Goal: Communication & Community: Answer question/provide support

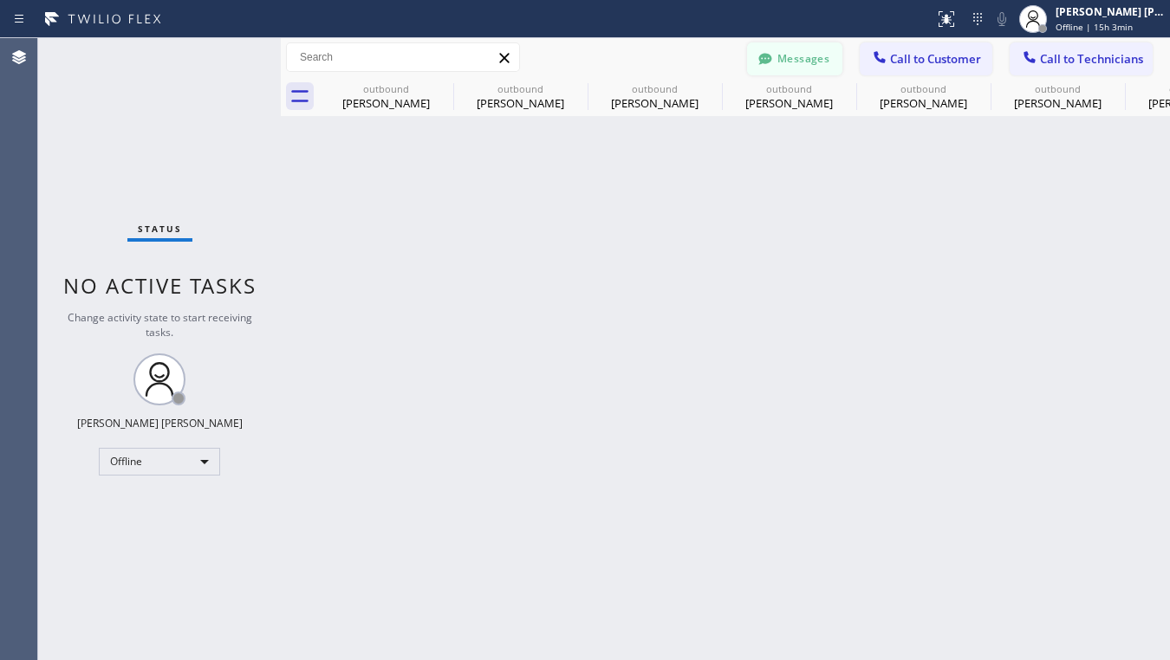
click at [809, 56] on button "Messages" at bounding box center [794, 58] width 95 height 33
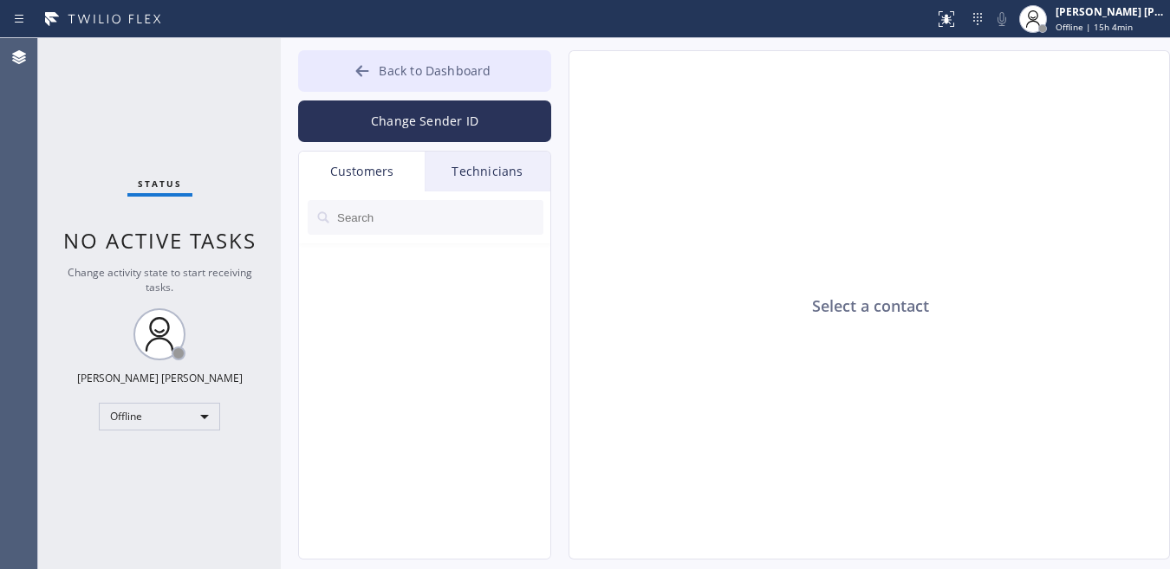
click at [355, 65] on icon at bounding box center [362, 70] width 17 height 17
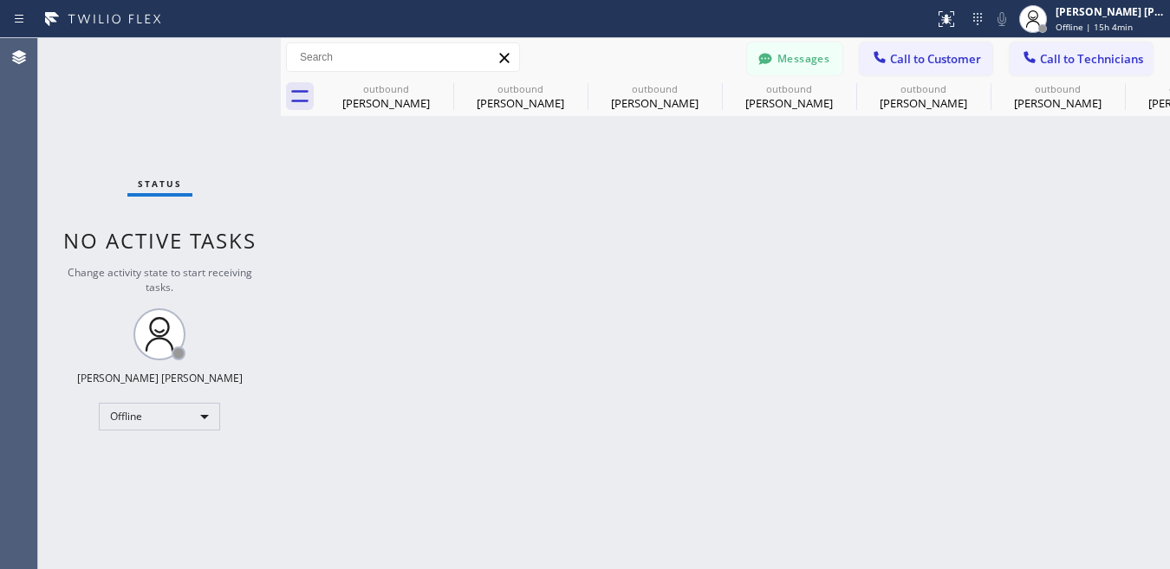
click at [817, 63] on button "Messages" at bounding box center [794, 58] width 95 height 33
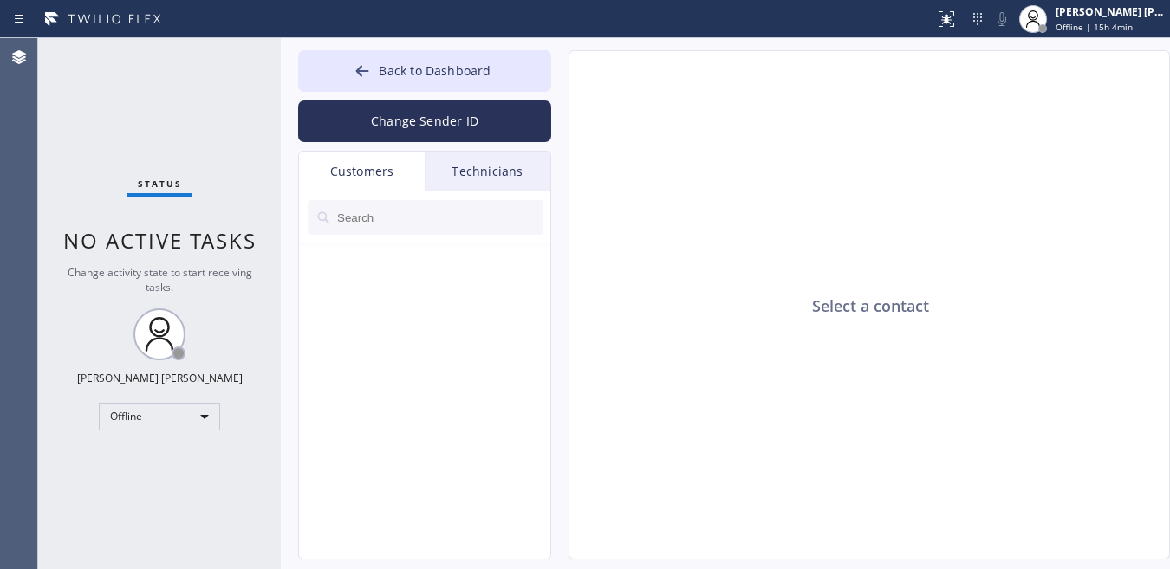
click at [408, 223] on input "text" at bounding box center [439, 217] width 208 height 35
click at [195, 116] on div "Status No active tasks Change activity state to start receiving tasks. Ashley B…" at bounding box center [159, 303] width 243 height 531
click at [427, 218] on input "text" at bounding box center [439, 217] width 208 height 35
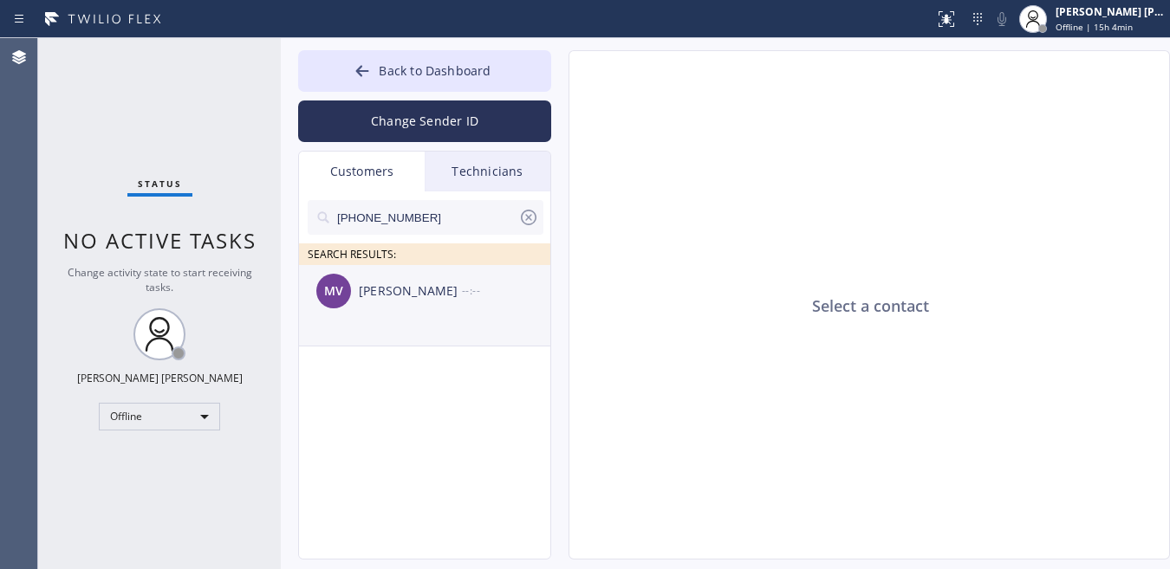
click at [418, 301] on div "Martha Valenzuela" at bounding box center [410, 292] width 103 height 20
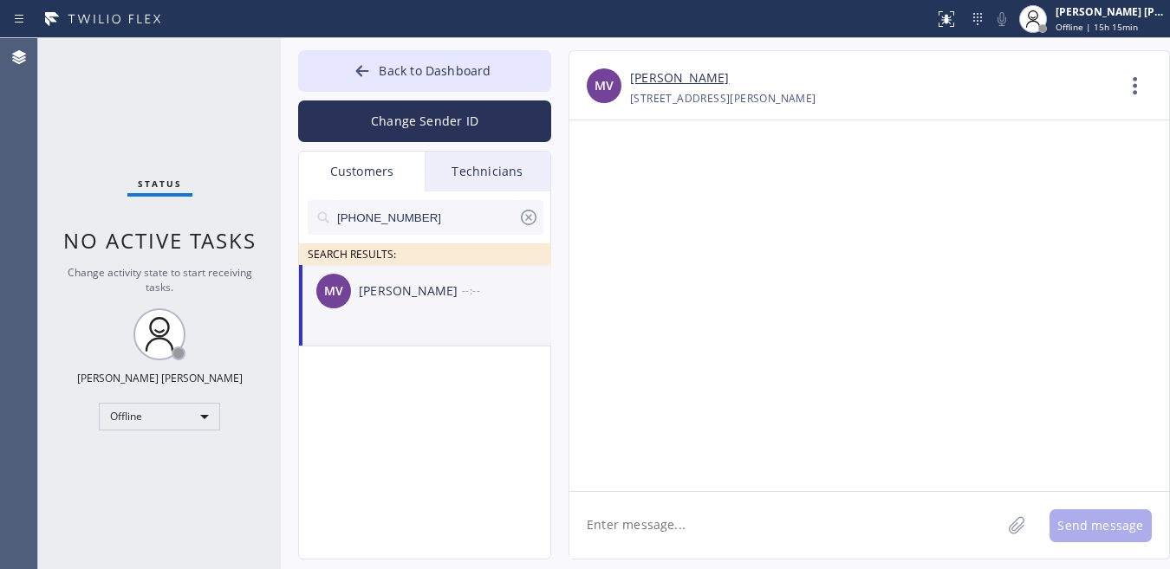
click at [688, 492] on textarea at bounding box center [785, 525] width 432 height 67
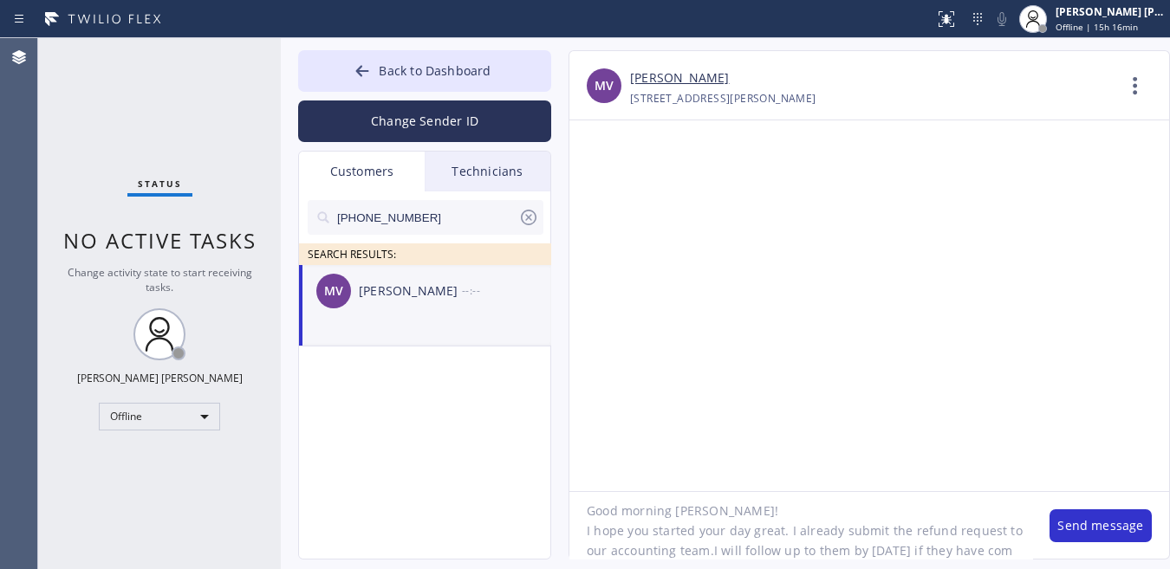
scroll to position [34, 0]
click at [709, 492] on textarea "Good morning Martha! I hope you started your day great. I already submit the re…" at bounding box center [800, 525] width 463 height 67
type textarea "Good morning Martha! I hope you started your day great. I already submit the re…"
click at [1036, 492] on button "Send message" at bounding box center [1100, 526] width 102 height 33
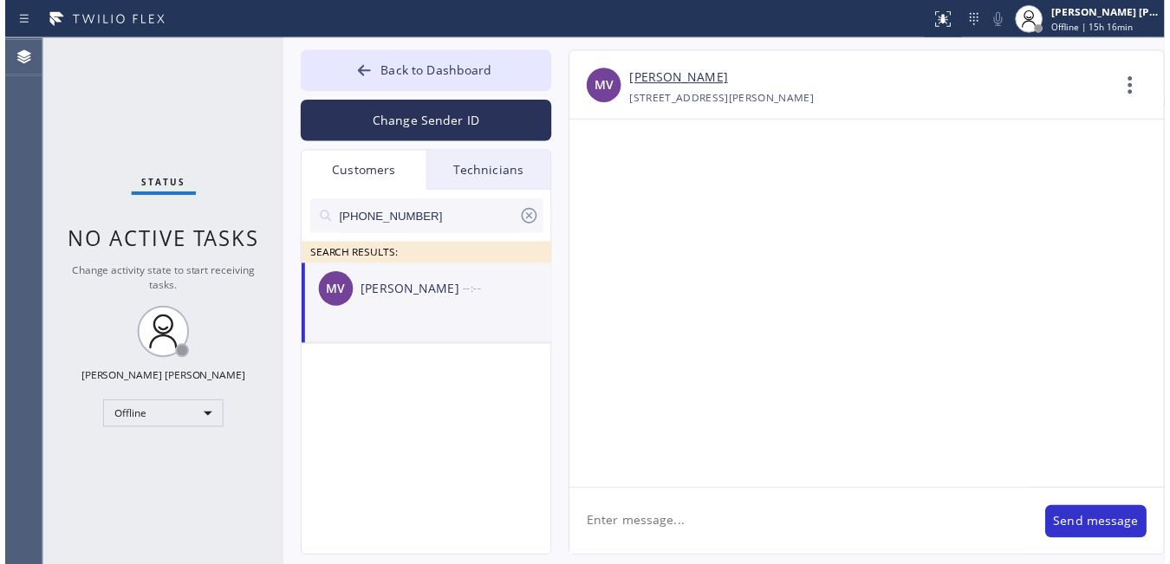
scroll to position [0, 0]
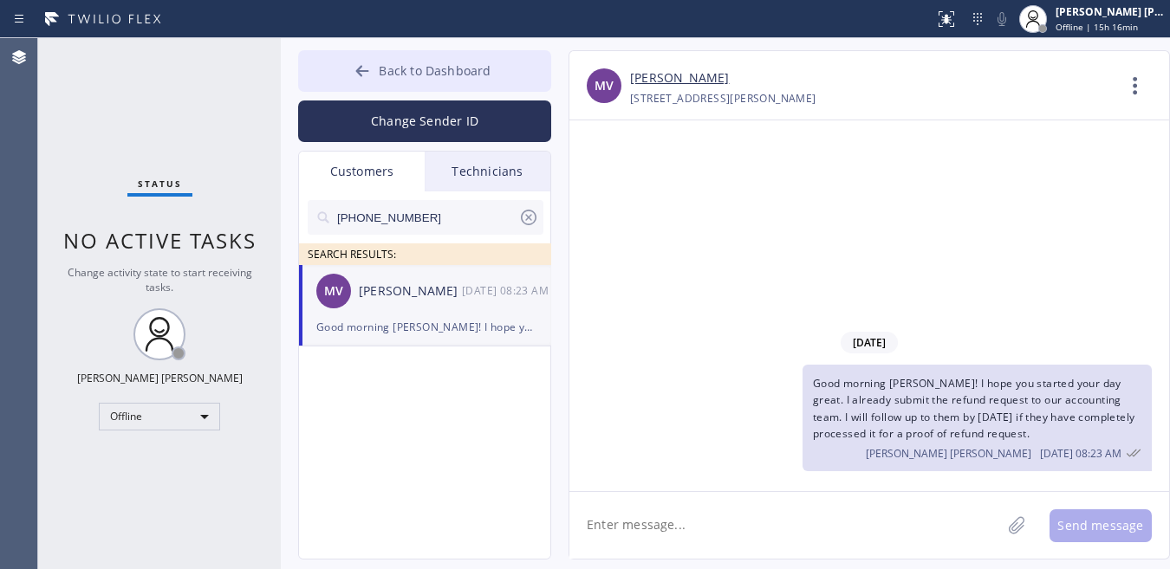
click at [362, 67] on icon at bounding box center [362, 70] width 13 height 11
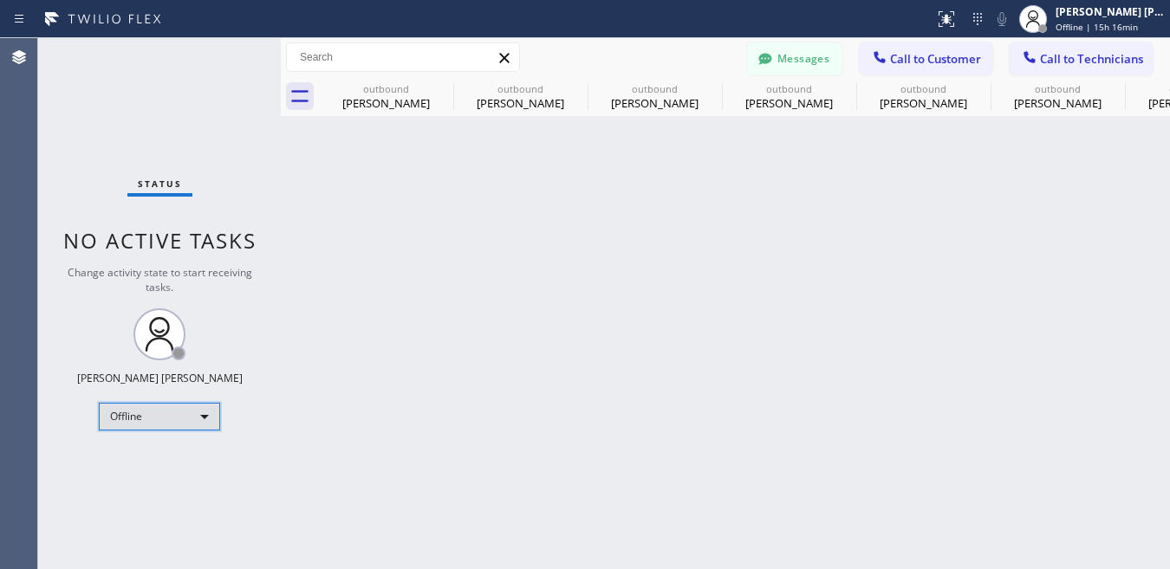
click at [205, 406] on div "Offline" at bounding box center [159, 417] width 121 height 28
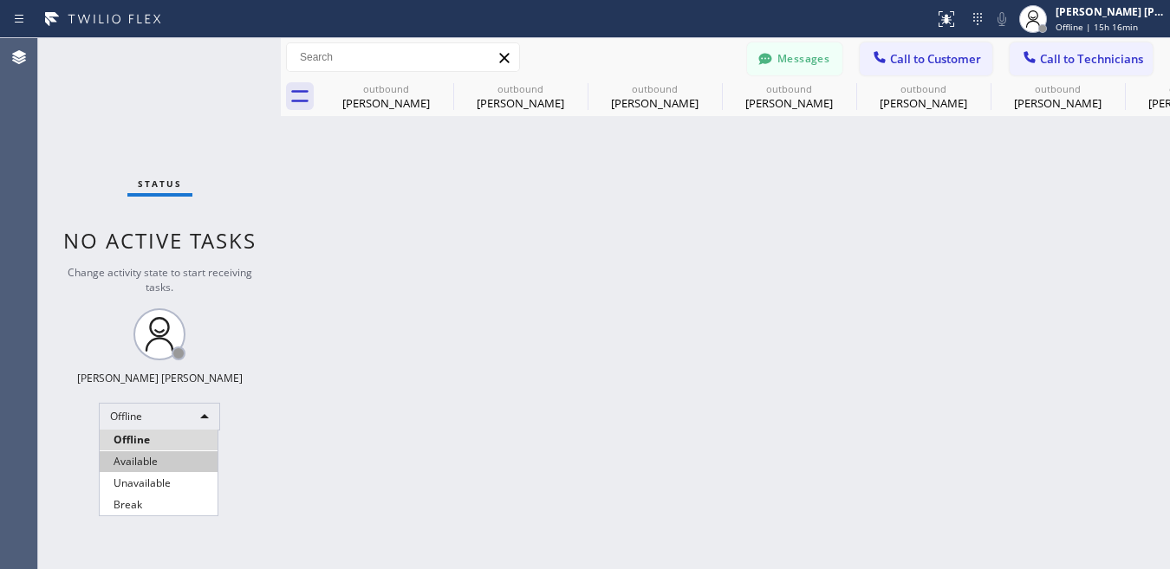
click at [152, 462] on li "Available" at bounding box center [159, 462] width 118 height 21
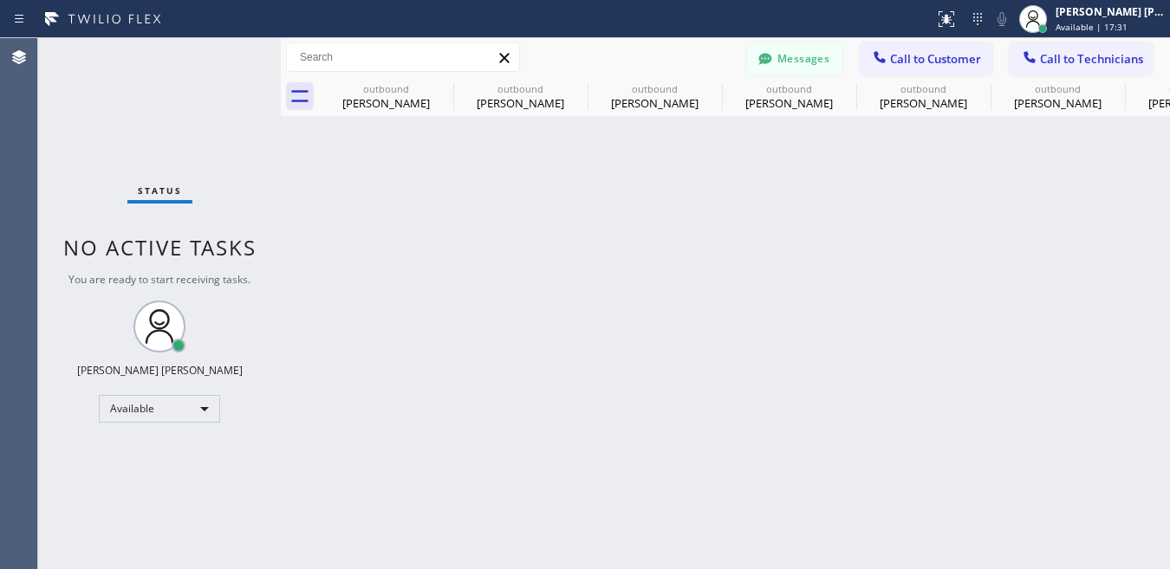
drag, startPoint x: 143, startPoint y: 1, endPoint x: 721, endPoint y: 224, distance: 619.5
click at [721, 224] on div "Back to Dashboard Change Sender ID Customers Technicians (408) 643-3856 SEARCH …" at bounding box center [725, 303] width 889 height 531
click at [204, 400] on div "Available" at bounding box center [159, 409] width 121 height 28
click at [152, 473] on li "Unavailable" at bounding box center [159, 475] width 118 height 21
click at [168, 100] on div "Status No active tasks You are ready to start receiving tasks. Ashley Barbie La…" at bounding box center [159, 303] width 243 height 531
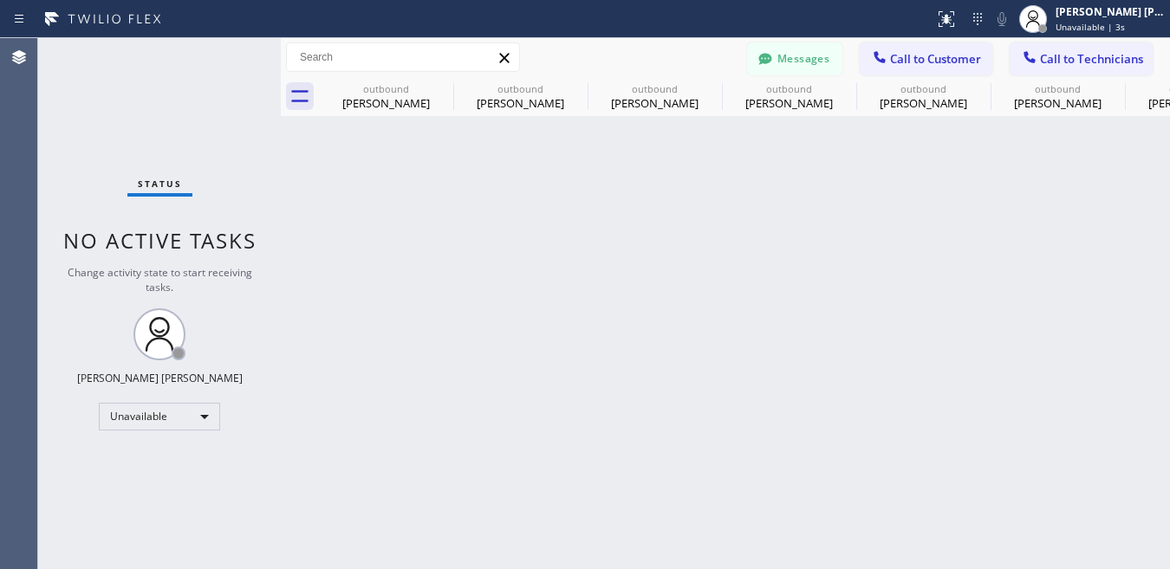
click at [1036, 441] on div "Back to Dashboard Change Sender ID Customers Technicians (408) 643-3856 SEARCH …" at bounding box center [725, 303] width 889 height 531
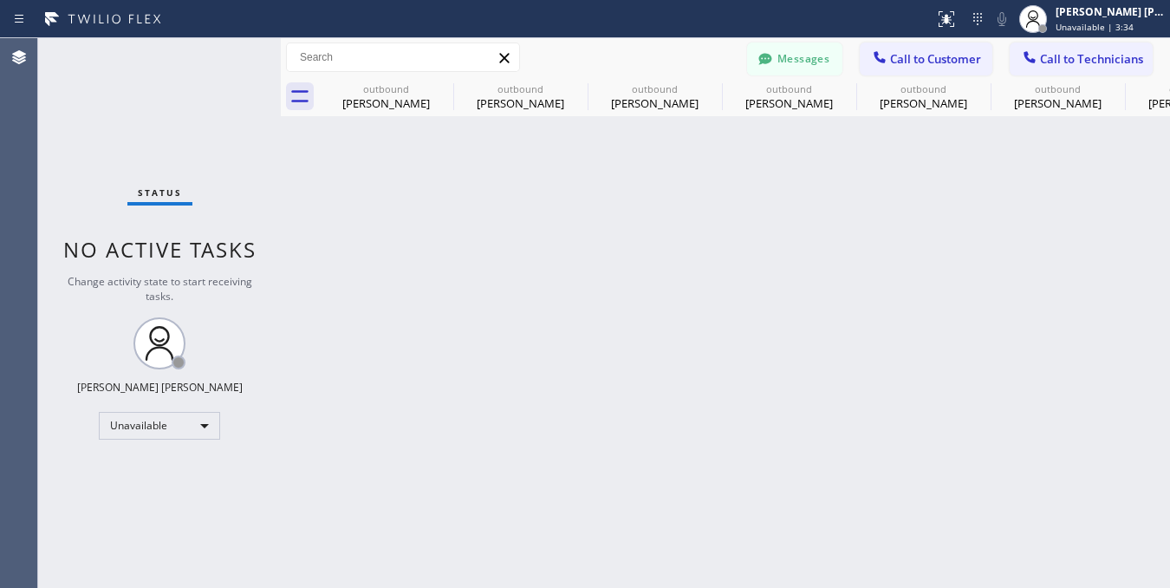
click at [456, 213] on div "Back to Dashboard Change Sender ID Customers Technicians (408) 643-3856 SEARCH …" at bounding box center [725, 312] width 889 height 549
click at [906, 428] on div "Back to Dashboard Change Sender ID Customers Technicians (408) 643-3856 SEARCH …" at bounding box center [725, 312] width 889 height 549
click at [497, 390] on div "Back to Dashboard Change Sender ID Customers Technicians (408) 643-3856 SEARCH …" at bounding box center [725, 312] width 889 height 549
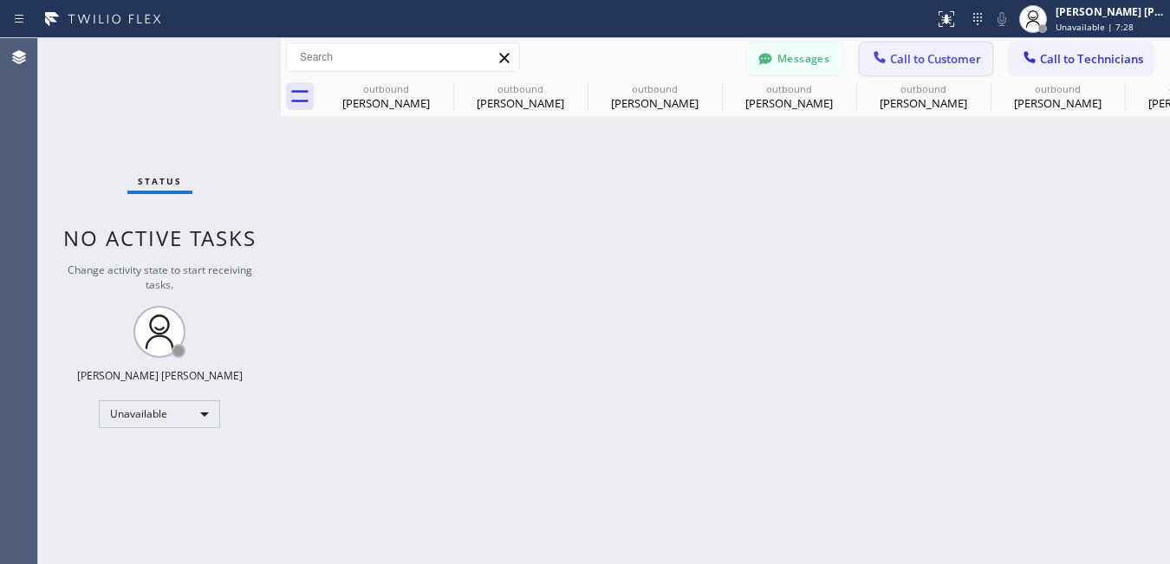
click at [913, 52] on span "Call to Customer" at bounding box center [935, 59] width 91 height 16
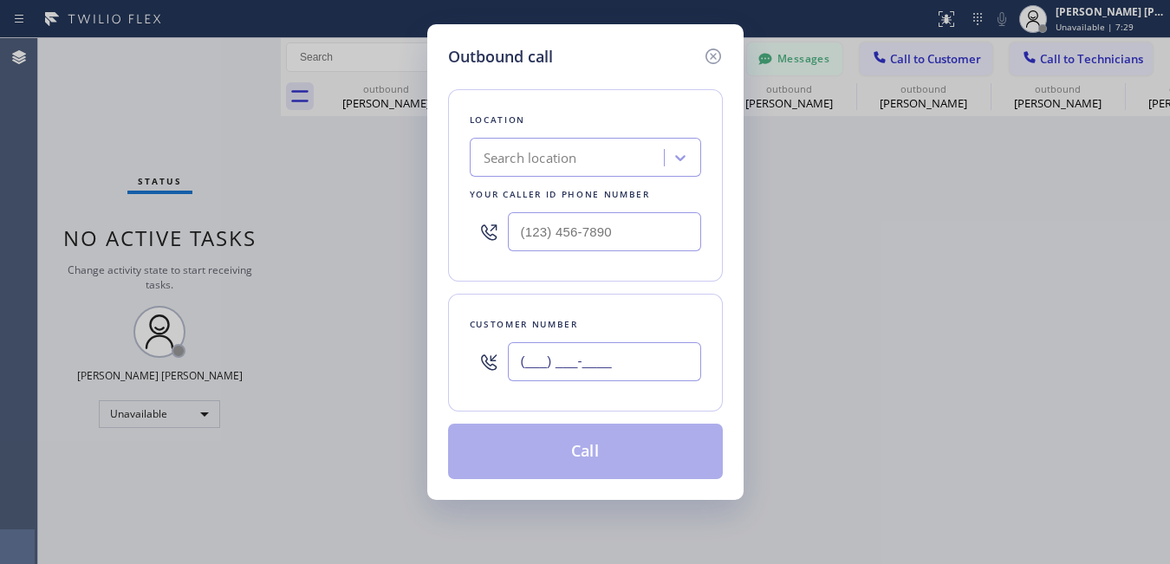
click at [620, 380] on input "(___) ___-____" at bounding box center [604, 361] width 193 height 39
paste input "951) 855-2640"
type input "(951) 855-2640"
click at [103, 79] on div "Outbound call Location Search location Your caller id phone number Customer num…" at bounding box center [585, 282] width 1170 height 564
click at [570, 160] on div "Search location" at bounding box center [531, 158] width 94 height 20
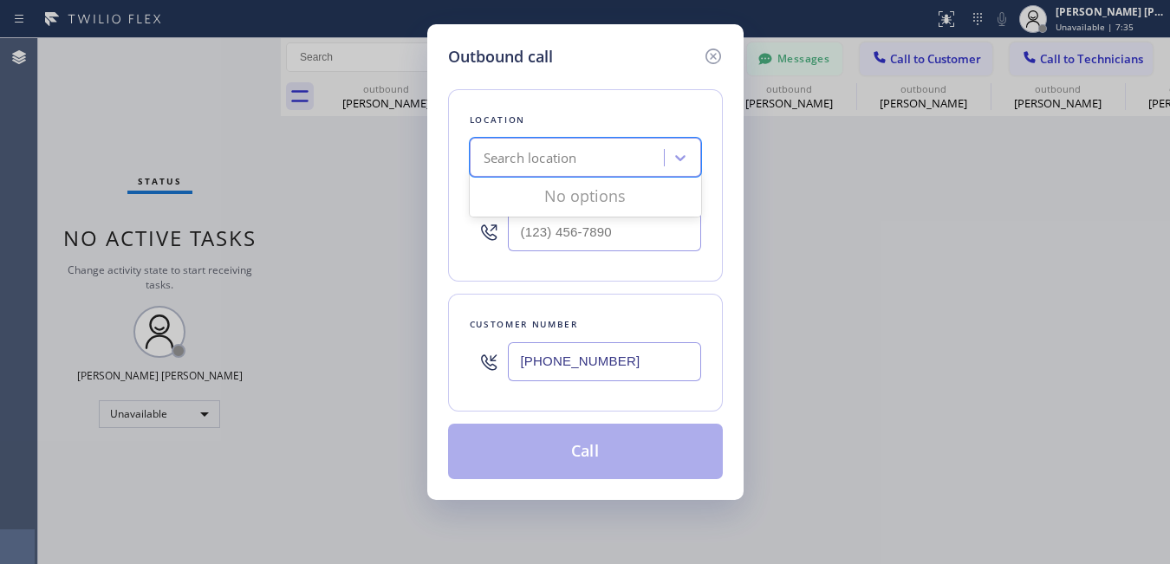
paste input "5 Star Electric San Jose"
type input "5 Star Electric San Jose"
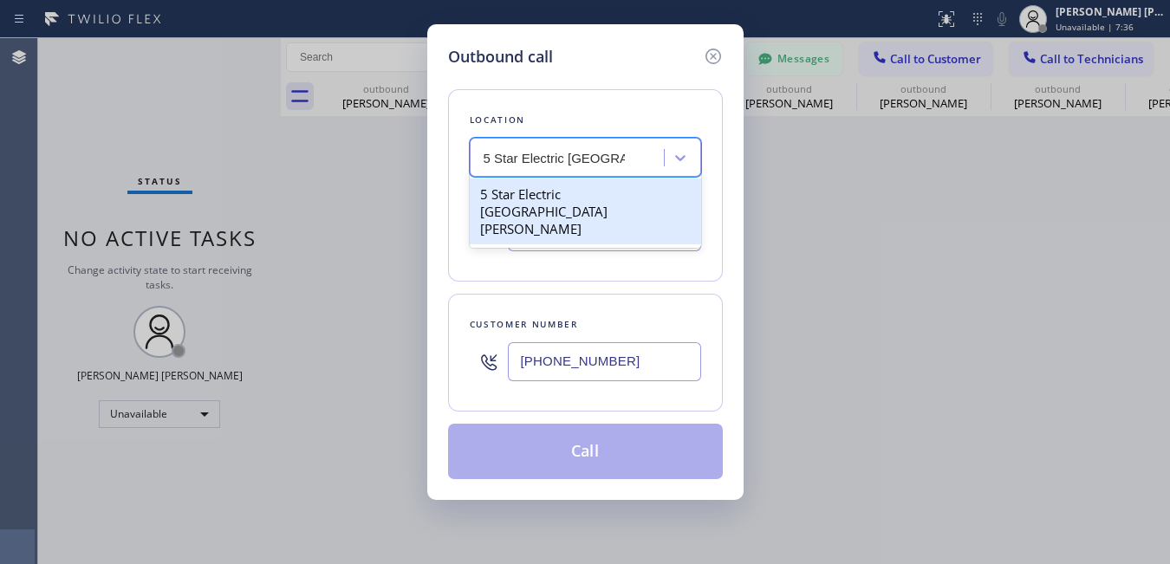
click at [555, 192] on div "5 Star Electric San Jose" at bounding box center [585, 212] width 231 height 66
type input "(669) 239-2575"
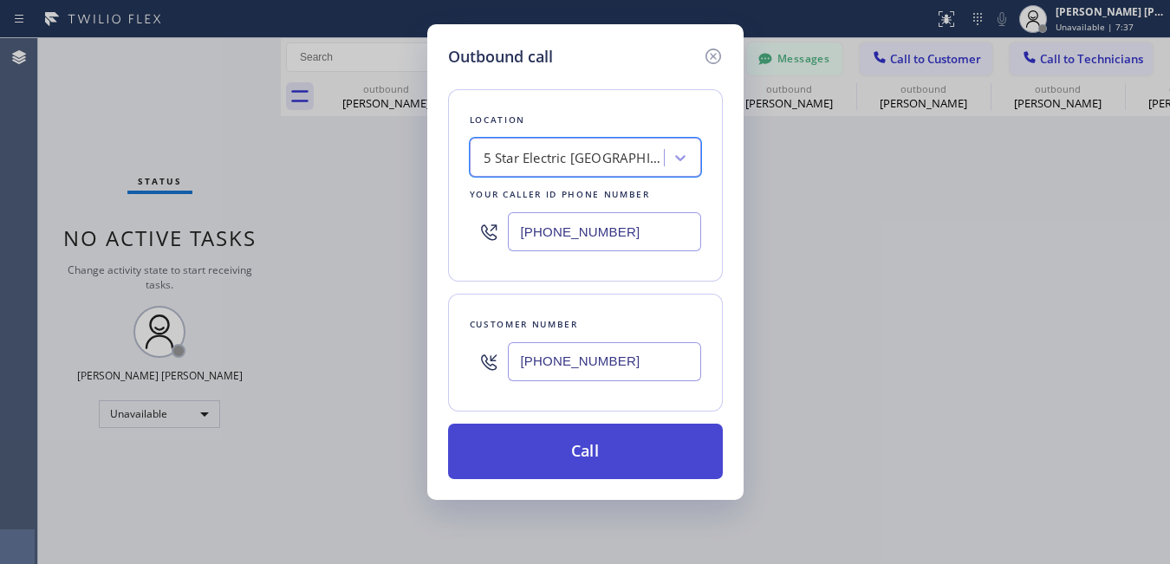
click at [604, 442] on button "Call" at bounding box center [585, 451] width 275 height 55
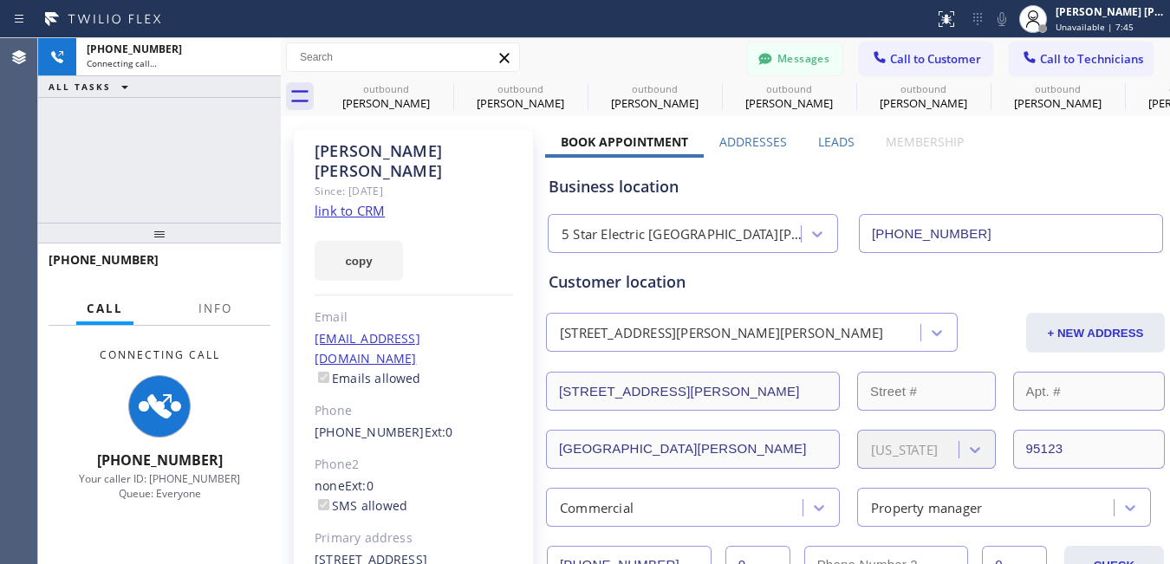
type input "(669) 239-2575"
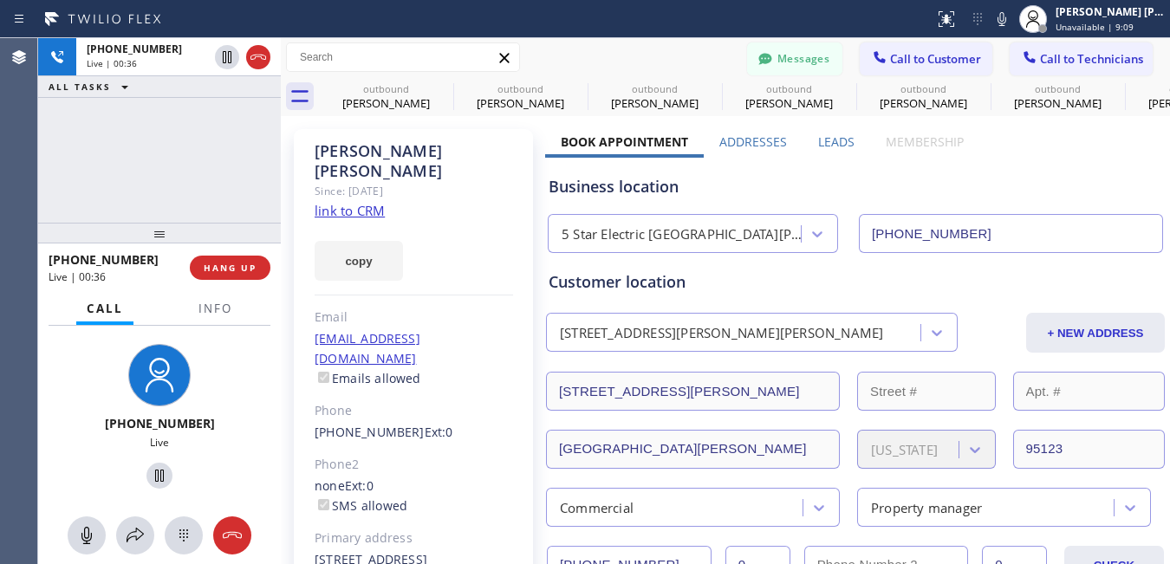
click at [142, 159] on div "+19518552640 Live | 00:36 ALL TASKS ALL TASKS ACTIVE TASKS TASKS IN WRAP UP" at bounding box center [159, 130] width 243 height 185
click at [218, 273] on button "HANG UP" at bounding box center [230, 268] width 81 height 24
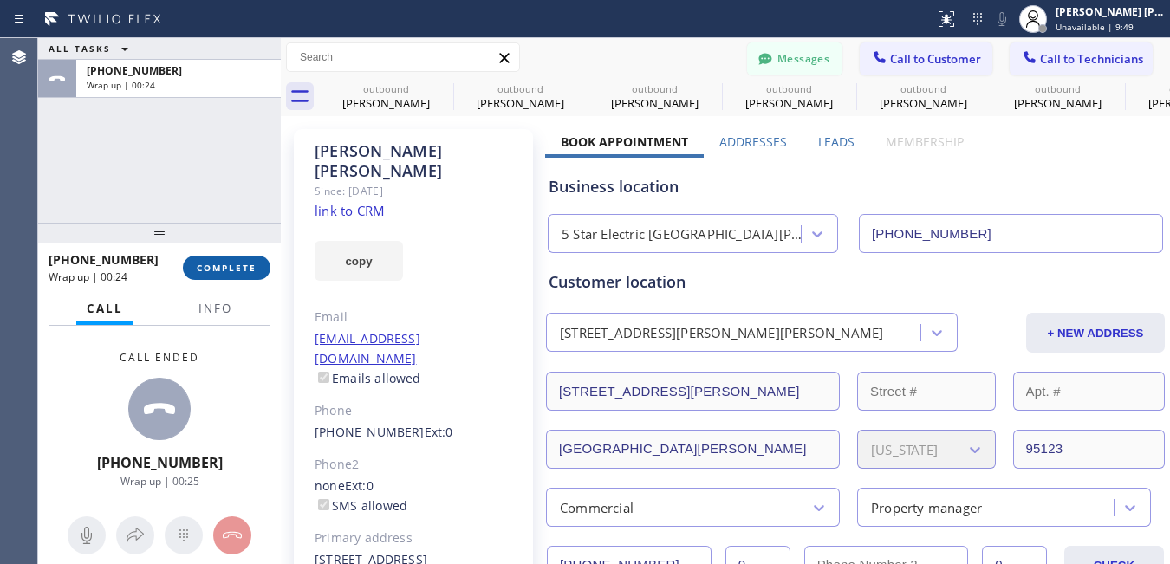
drag, startPoint x: 201, startPoint y: 181, endPoint x: 206, endPoint y: 266, distance: 85.1
click at [202, 183] on div "ALL TASKS ALL TASKS ACTIVE TASKS TASKS IN WRAP UP +19518552640 Wrap up | 00:24" at bounding box center [159, 130] width 243 height 185
click at [266, 263] on button "COMPLETE" at bounding box center [227, 268] width 88 height 24
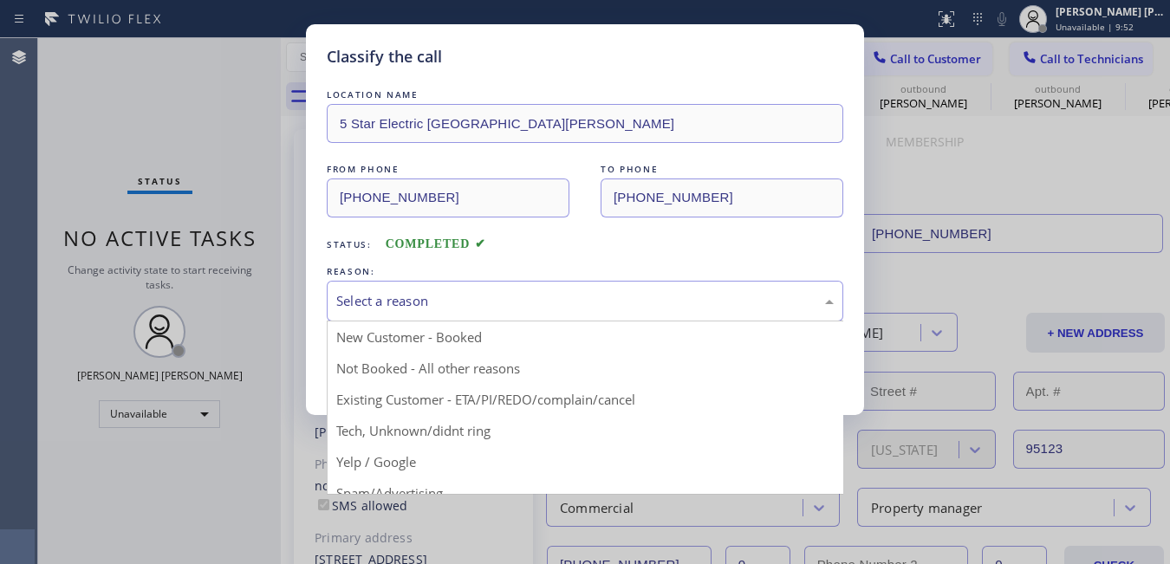
click at [511, 306] on div "Select a reason" at bounding box center [584, 301] width 497 height 20
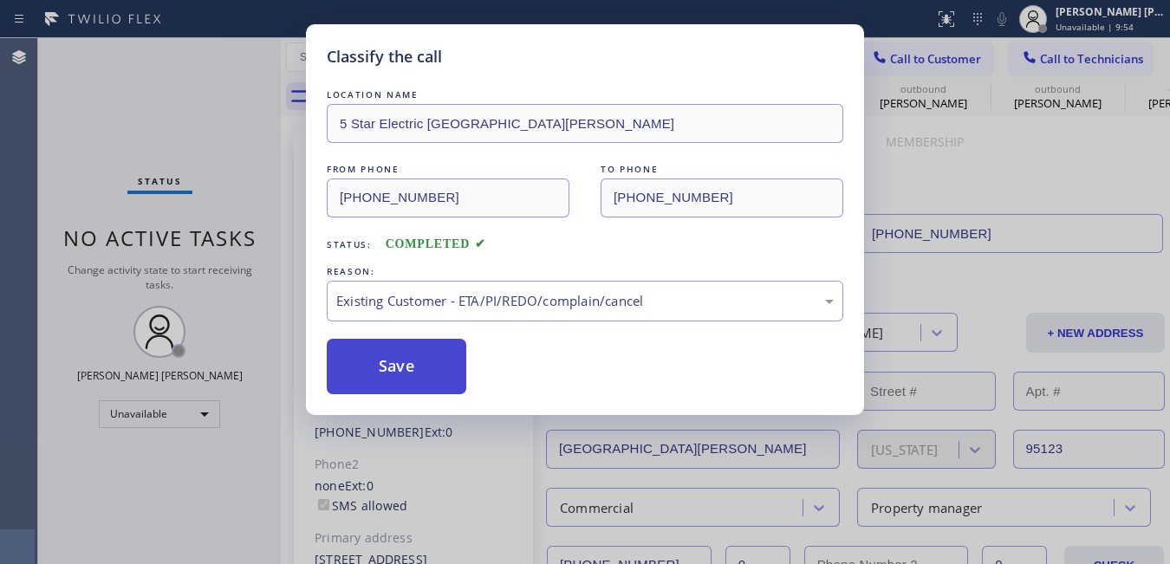
click at [413, 350] on button "Save" at bounding box center [397, 366] width 140 height 55
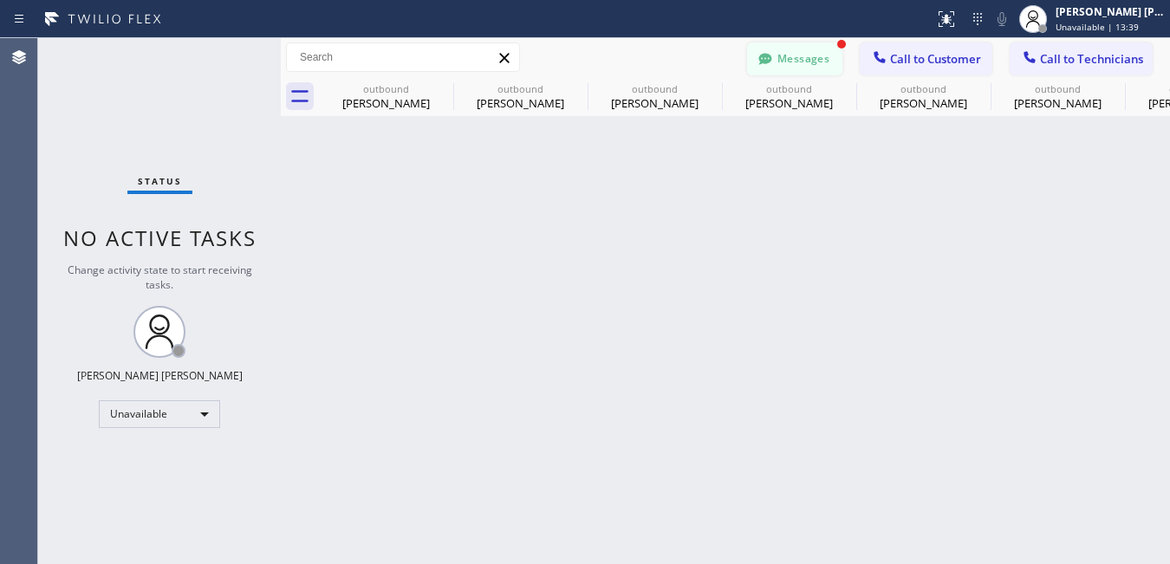
click at [829, 52] on button "Messages" at bounding box center [794, 58] width 95 height 33
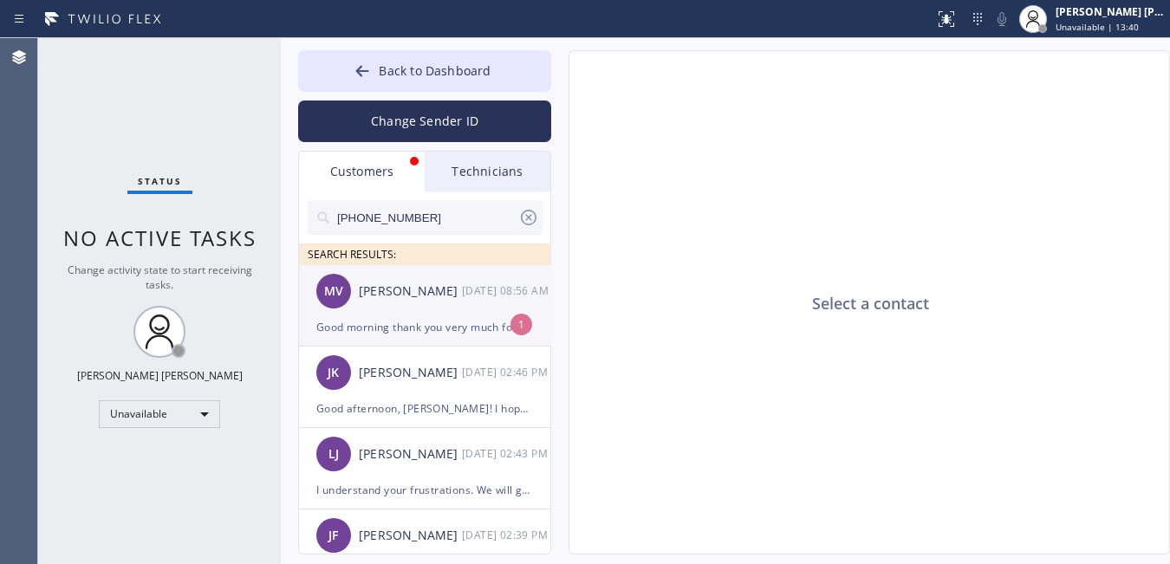
click at [384, 319] on div "Good morning thank you very much for your help I appreciate it. Have a very goo…" at bounding box center [424, 327] width 217 height 20
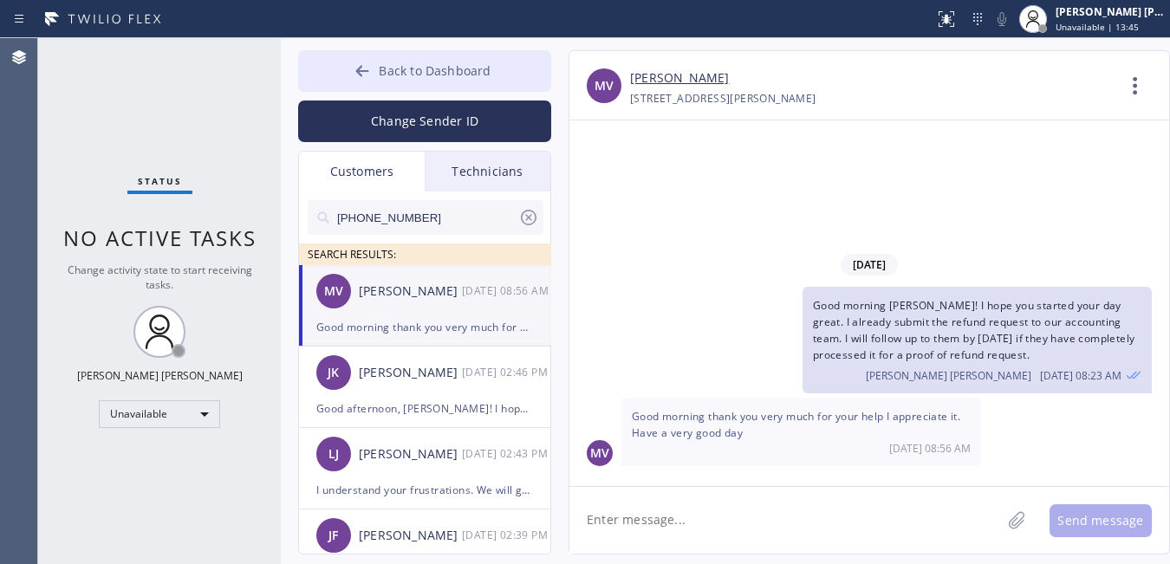
click at [362, 64] on icon at bounding box center [362, 70] width 17 height 17
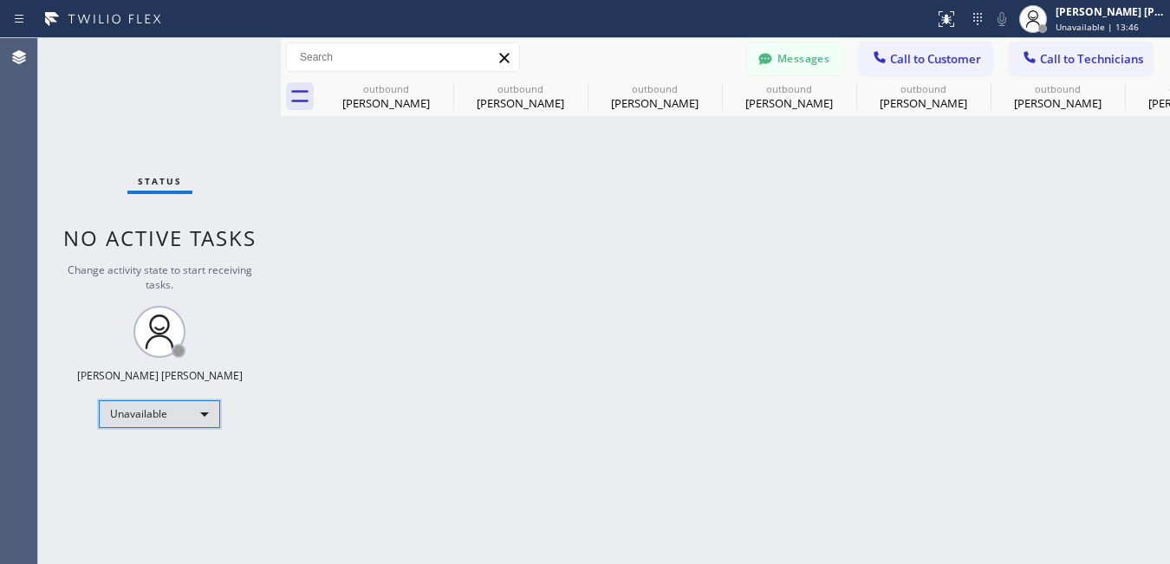
click at [183, 420] on div "Unavailable" at bounding box center [159, 414] width 121 height 28
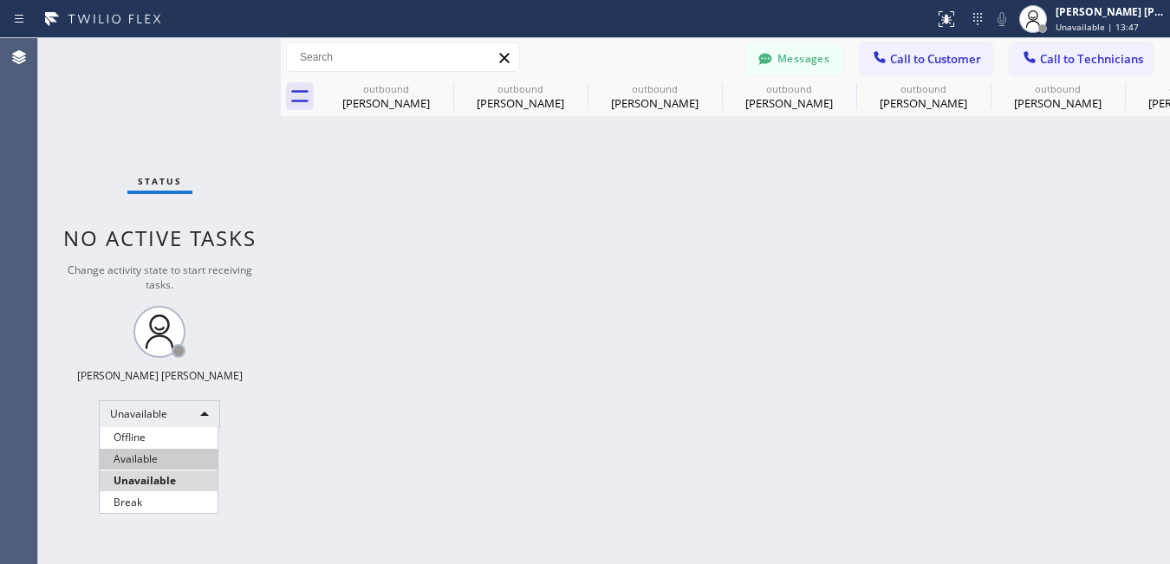
click at [152, 463] on li "Available" at bounding box center [159, 459] width 118 height 21
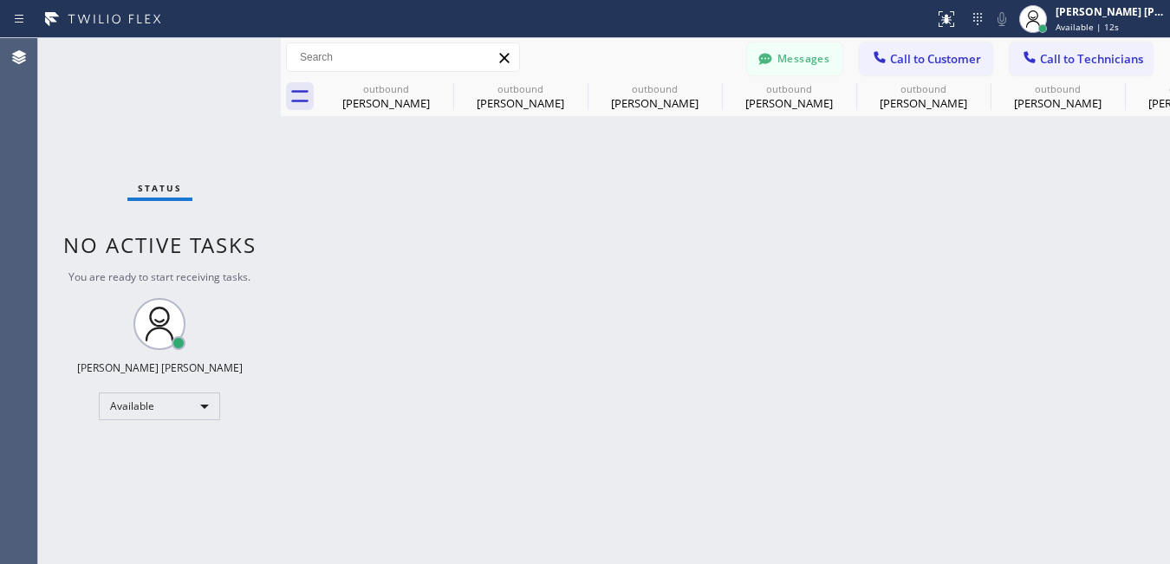
click at [96, 334] on div "Status No active tasks You are ready to start receiving tasks. Ashley Barbie La…" at bounding box center [159, 301] width 243 height 526
click at [788, 59] on button "Messages" at bounding box center [794, 58] width 95 height 33
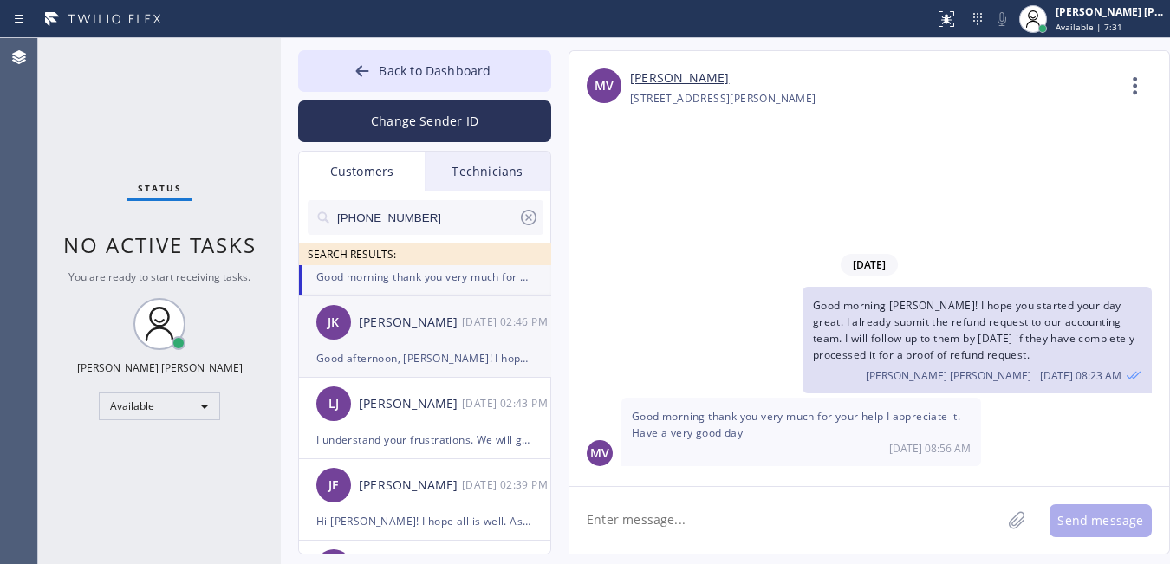
scroll to position [130, 0]
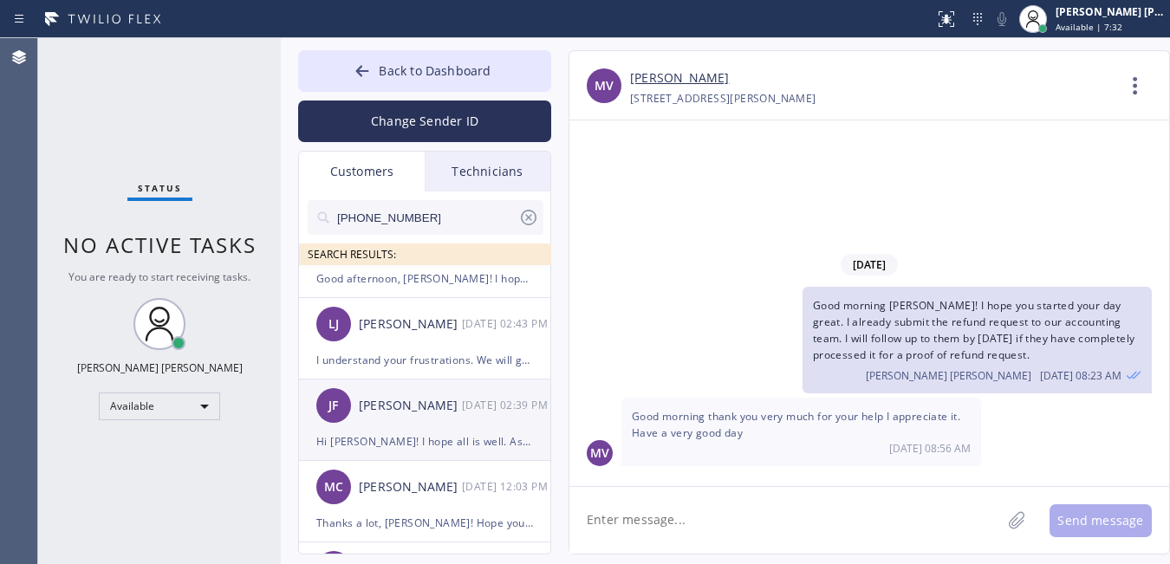
click at [410, 439] on div "Hi John! I hope all is well. As per the tech, reason why we were billed for $62…" at bounding box center [424, 442] width 217 height 20
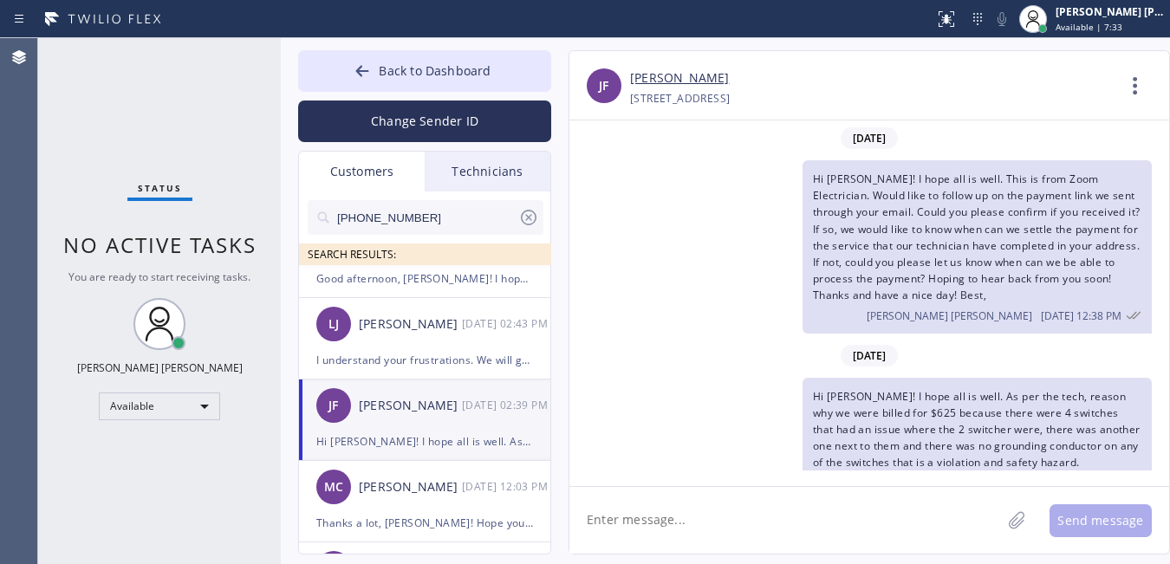
click at [737, 492] on textarea at bounding box center [785, 520] width 432 height 67
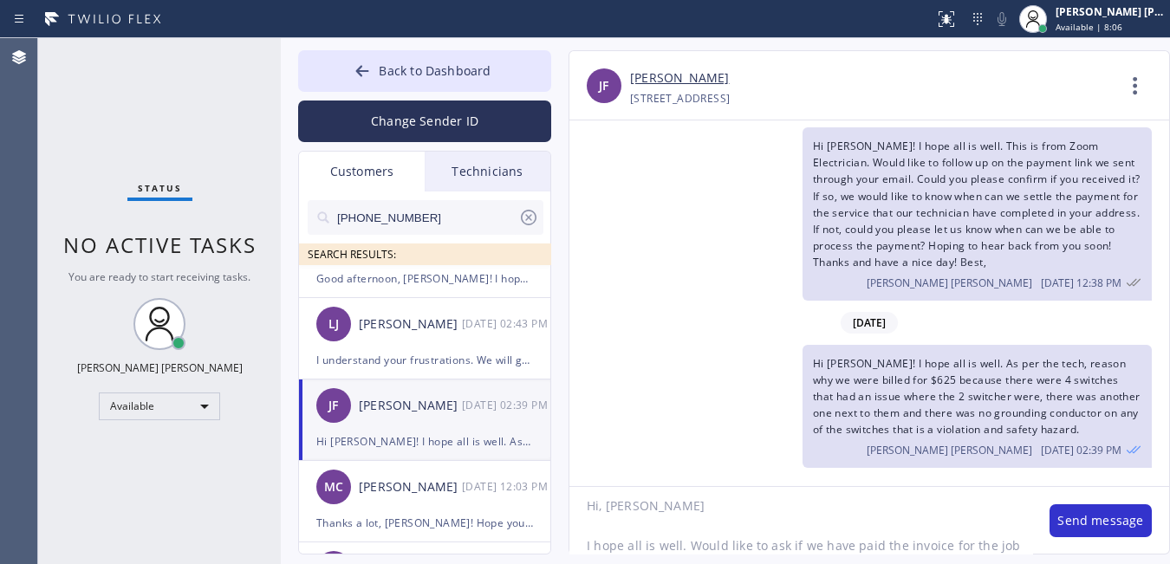
scroll to position [34, 0]
type textarea "Hi, John I hope all is well. Would like to ask if we have paid the invoice for …"
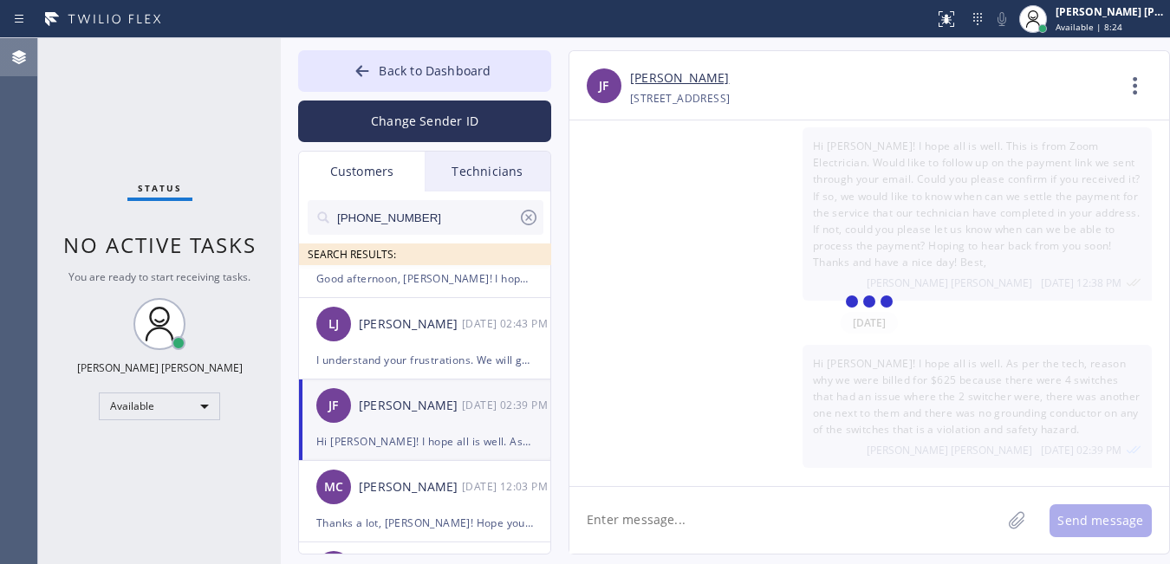
scroll to position [166, 0]
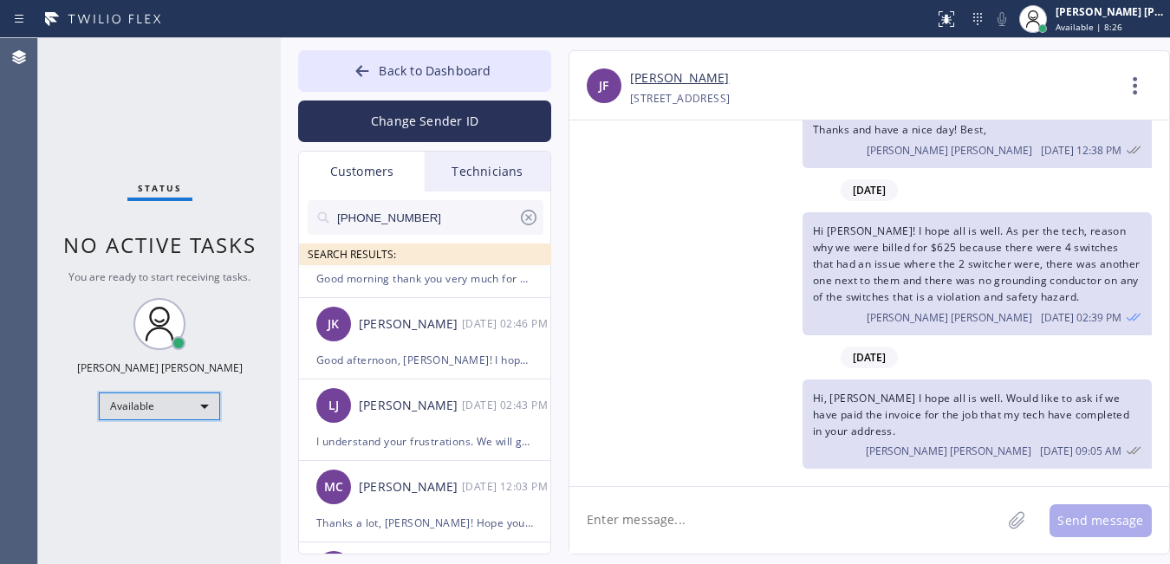
click at [185, 413] on div "Available" at bounding box center [159, 407] width 121 height 28
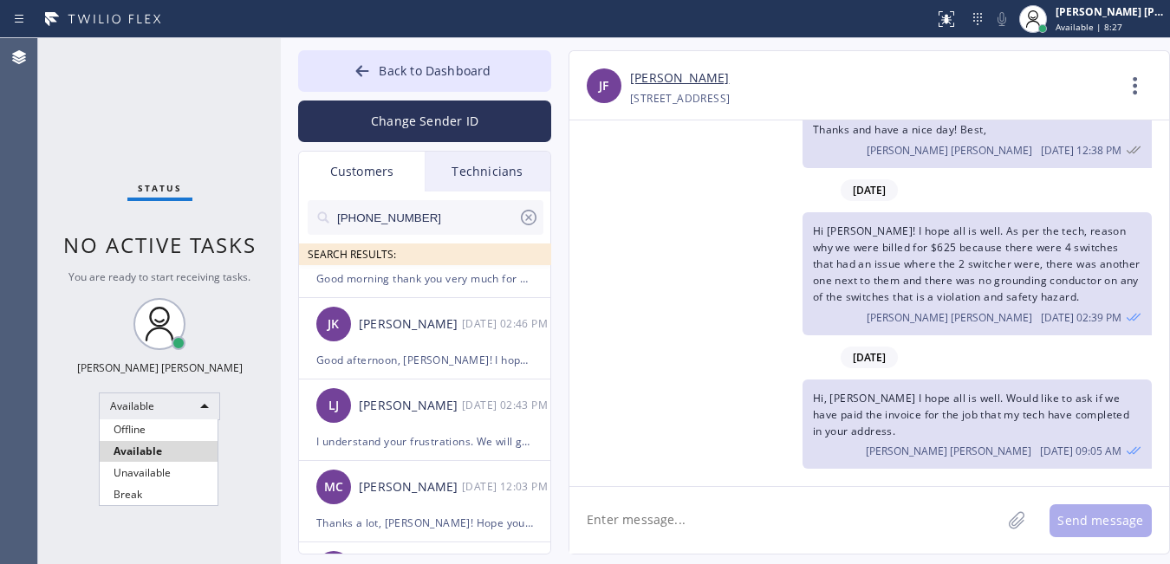
click at [165, 479] on li "Unavailable" at bounding box center [159, 473] width 118 height 21
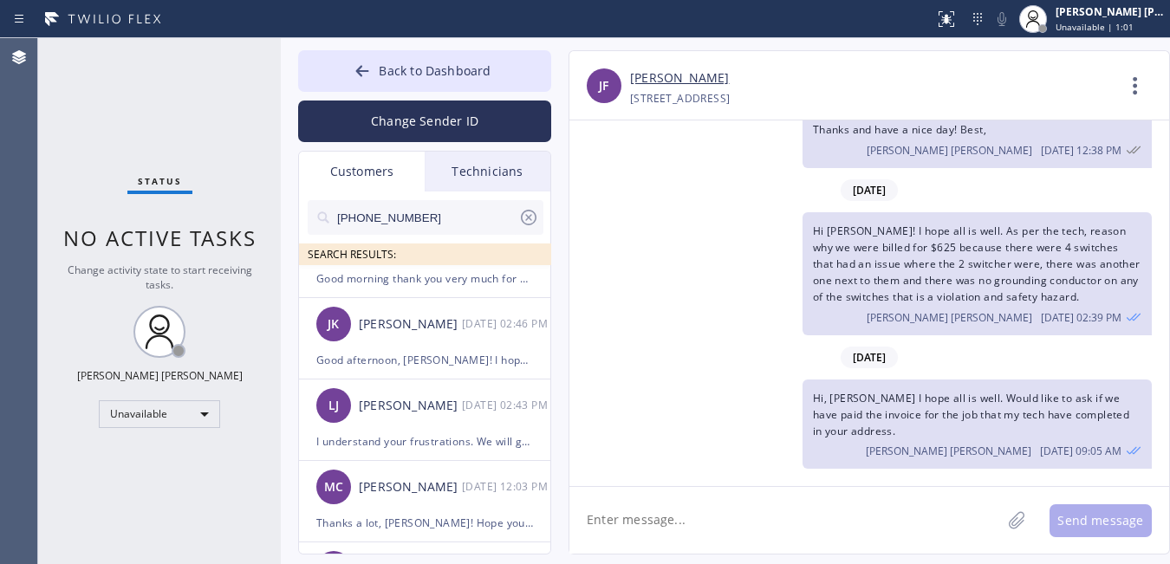
click at [81, 335] on div "Status No active tasks Change activity state to start receiving tasks. Ashley B…" at bounding box center [159, 301] width 243 height 526
